Goal: Task Accomplishment & Management: Manage account settings

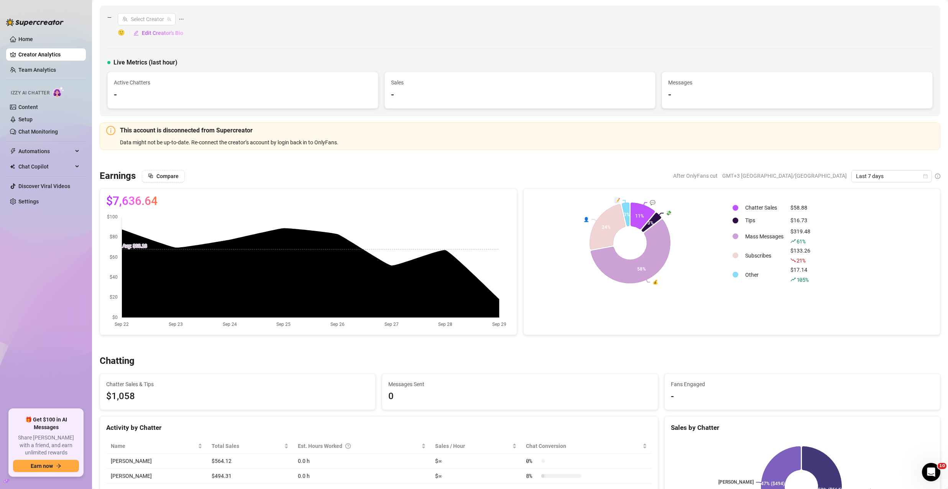
click at [32, 56] on link "Creator Analytics" at bounding box center [48, 54] width 61 height 12
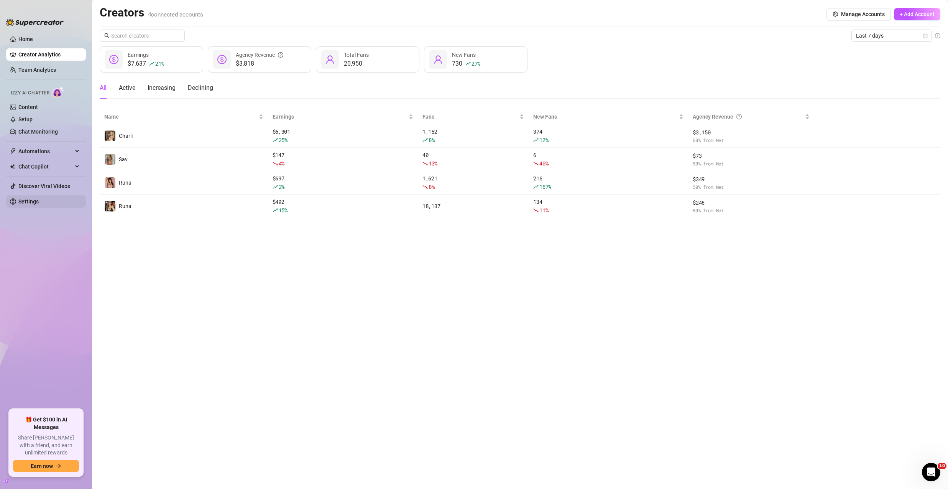
click at [33, 202] on link "Settings" at bounding box center [28, 201] width 20 height 6
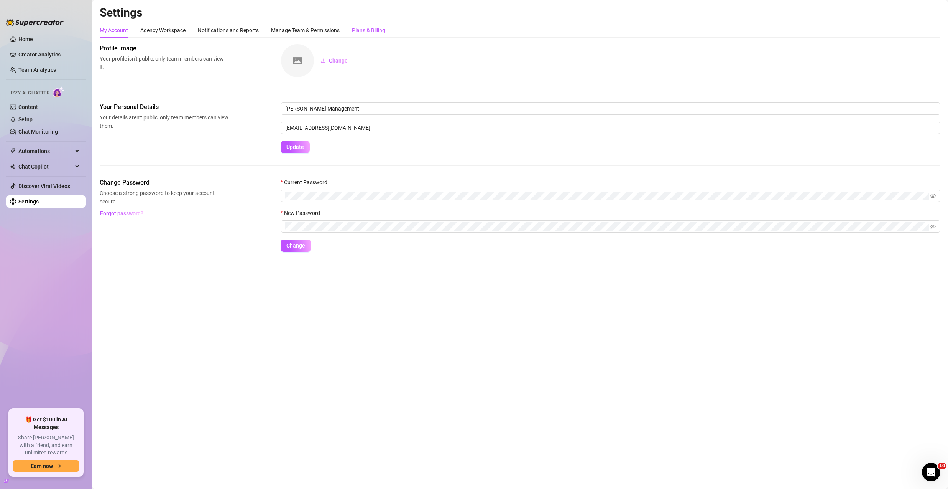
click at [369, 27] on div "Plans & Billing" at bounding box center [368, 30] width 33 height 8
